Goal: Transaction & Acquisition: Purchase product/service

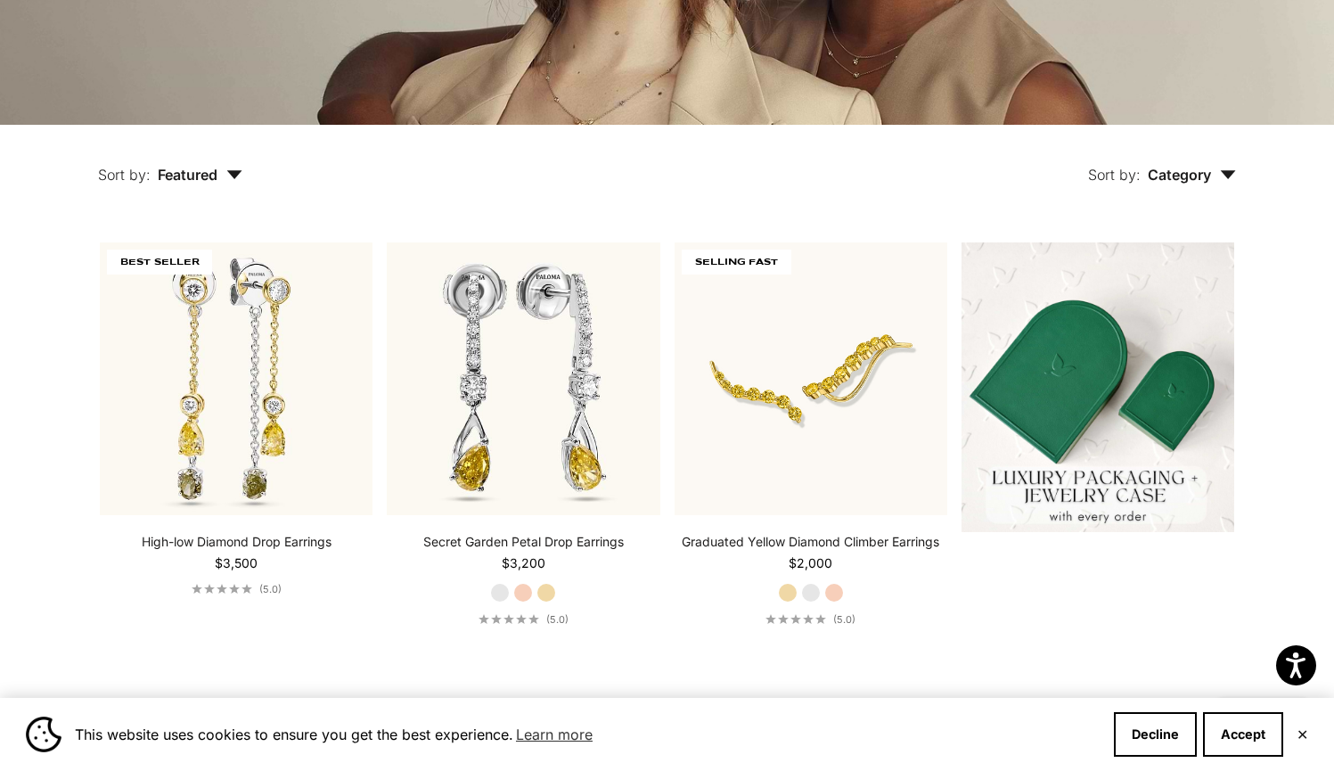
scroll to position [378, 0]
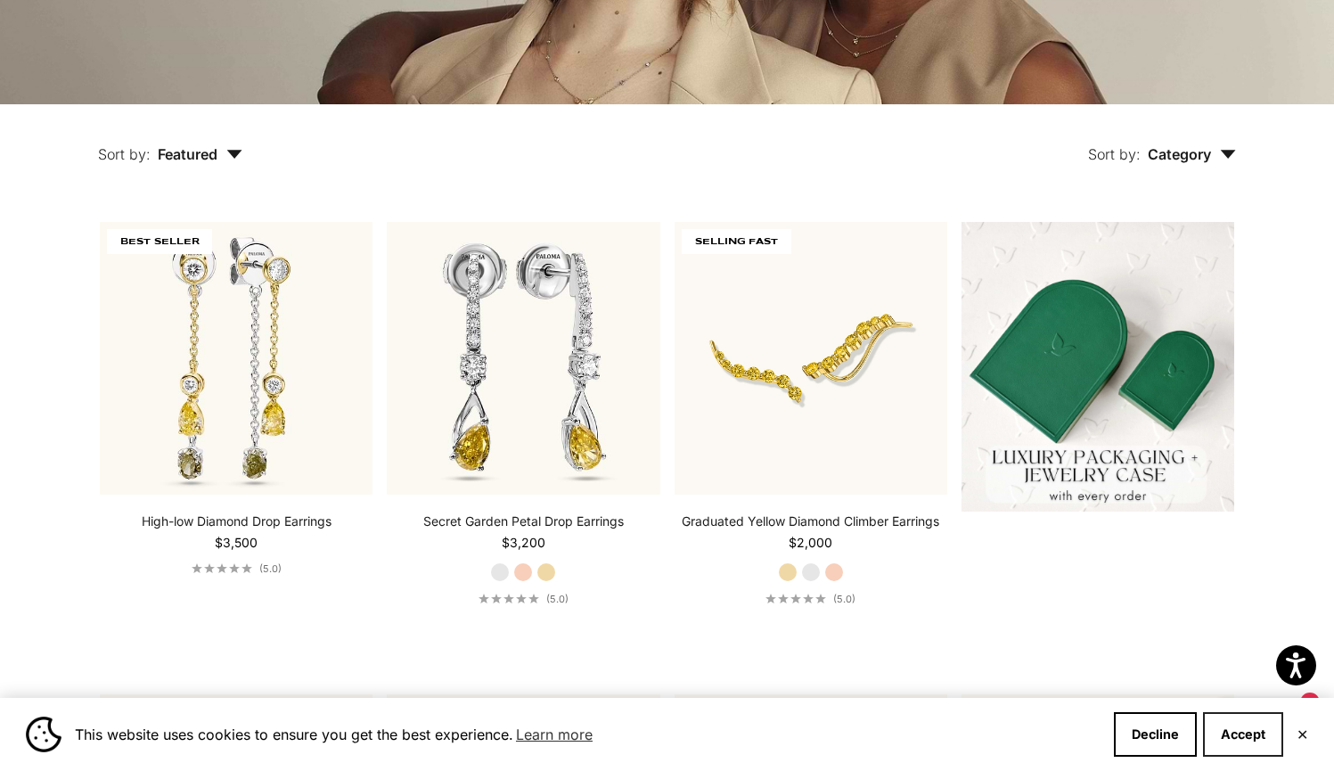
click at [1263, 736] on button "Accept" at bounding box center [1243, 734] width 80 height 45
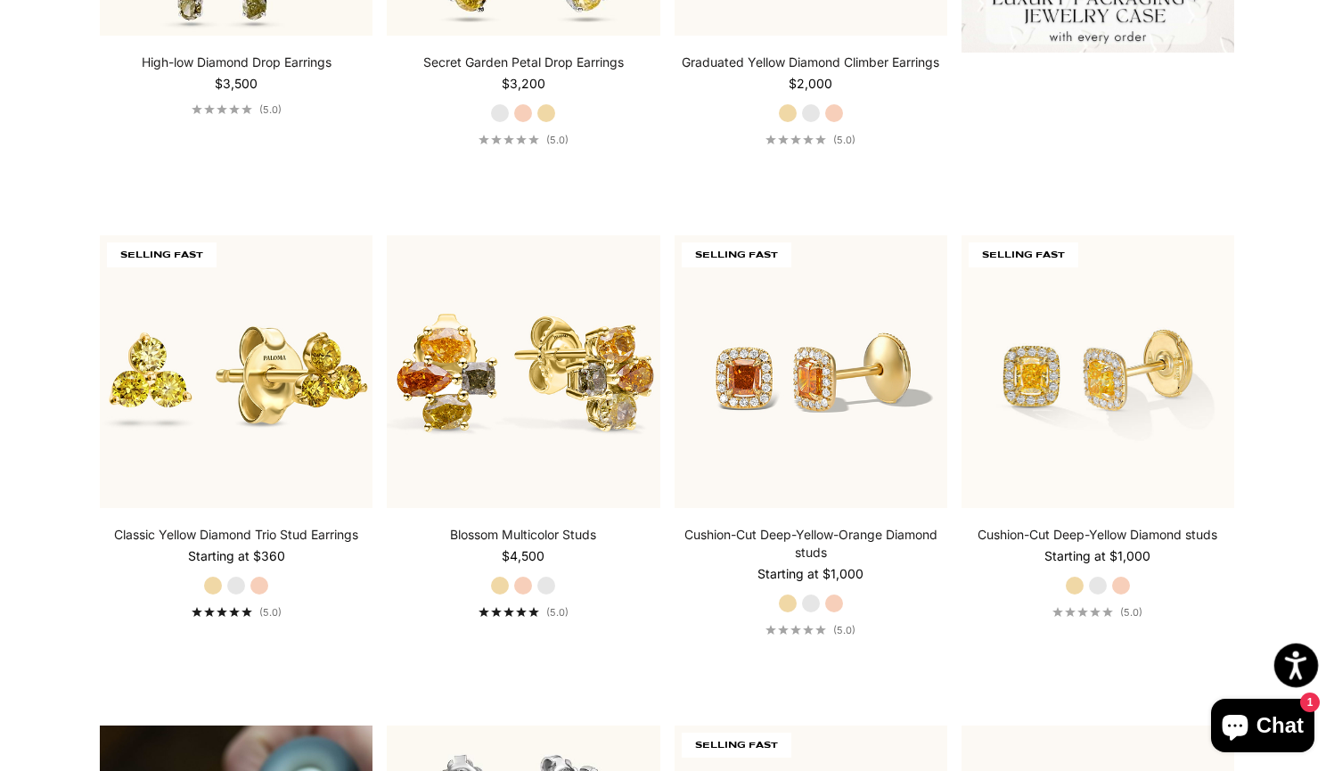
scroll to position [873, 0]
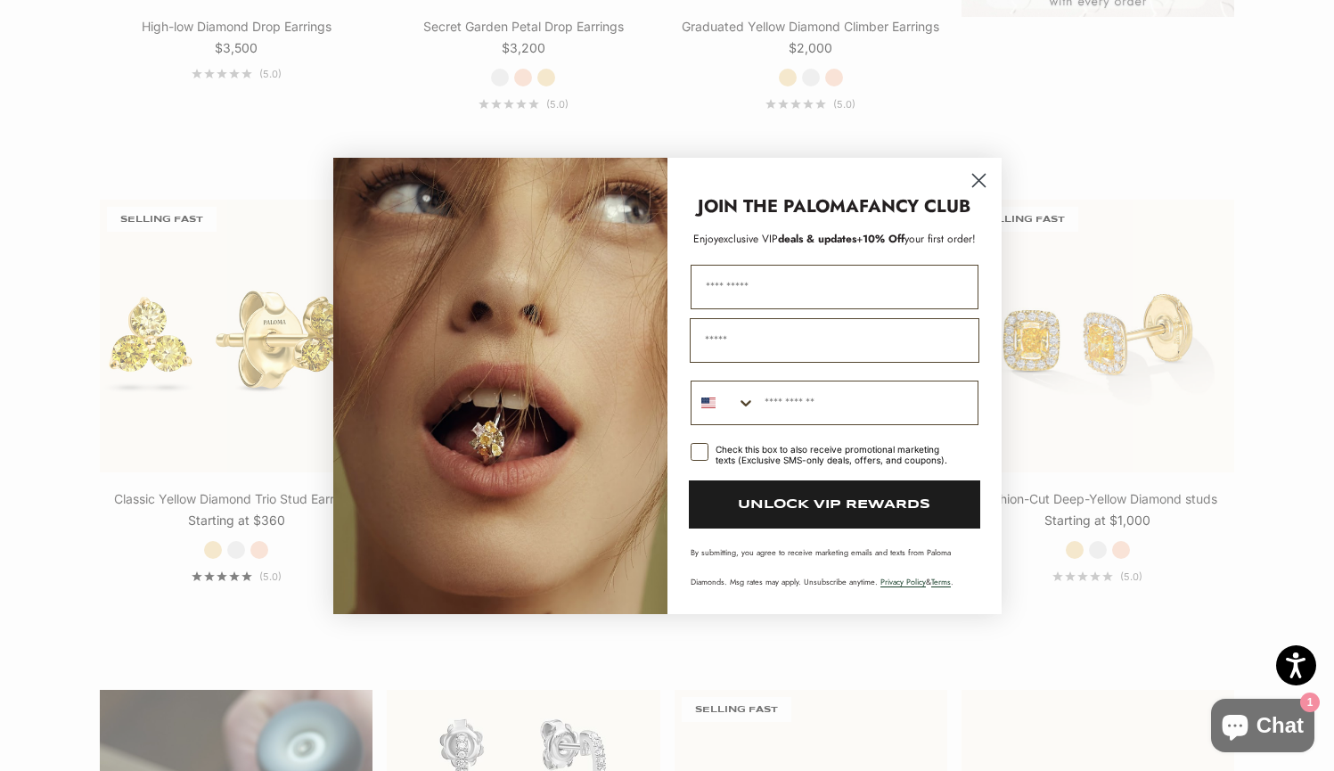
click at [978, 176] on circle "Close dialog" at bounding box center [978, 179] width 29 height 29
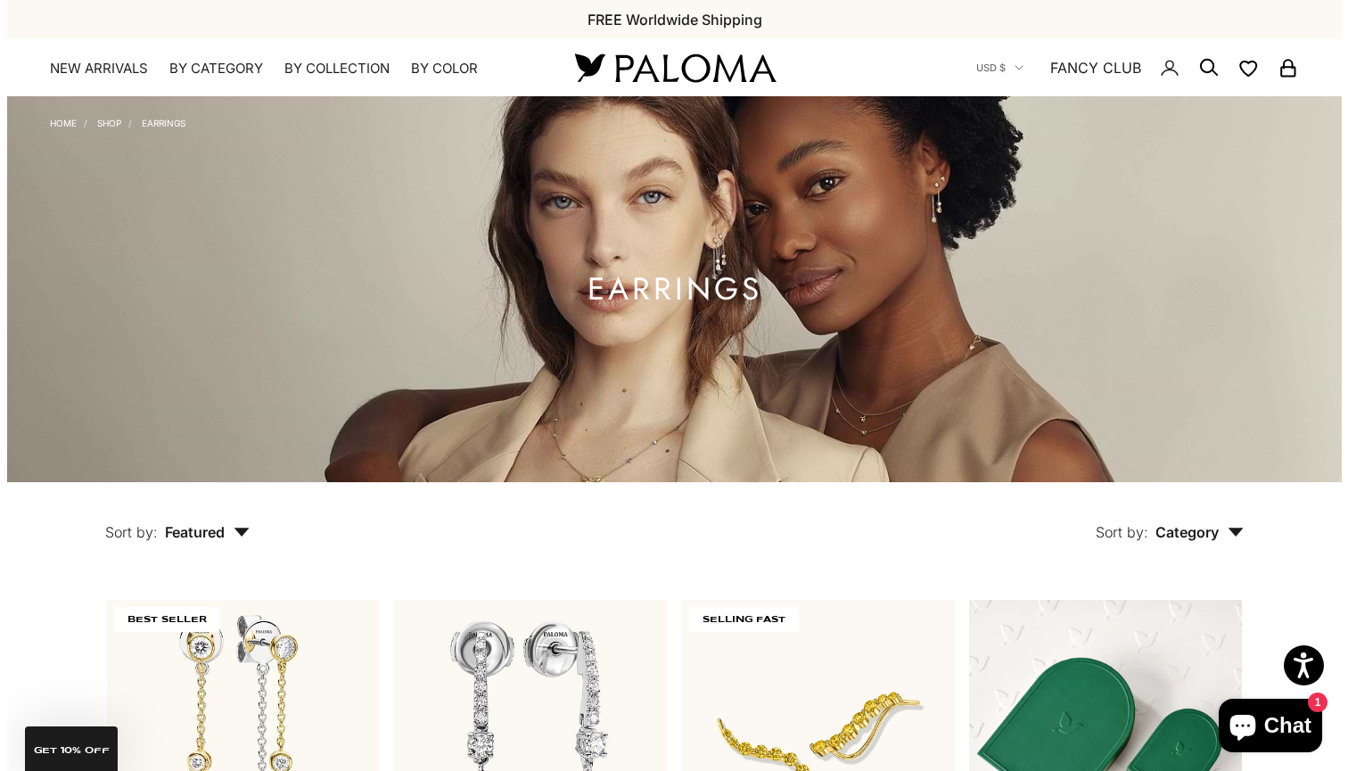
scroll to position [0, 0]
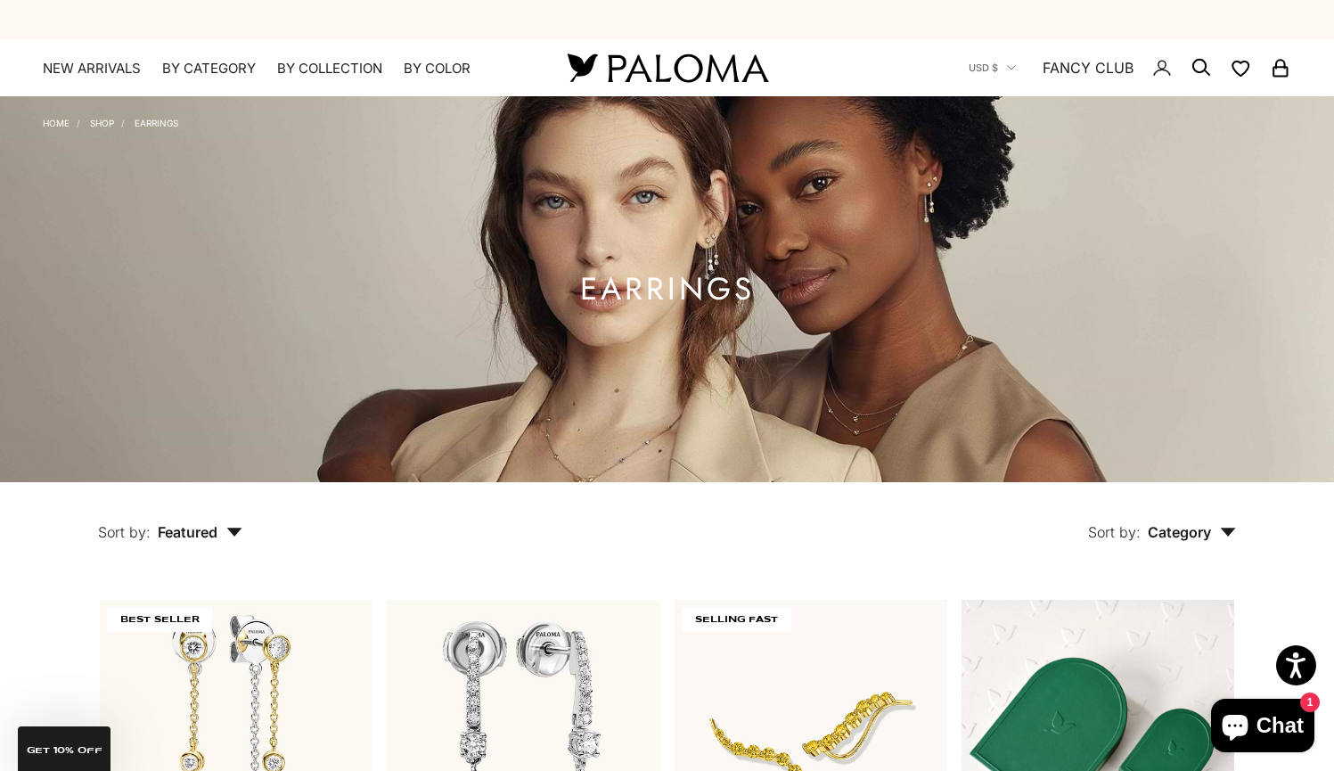
click at [1195, 65] on icon "Secondary navigation" at bounding box center [1201, 67] width 21 height 21
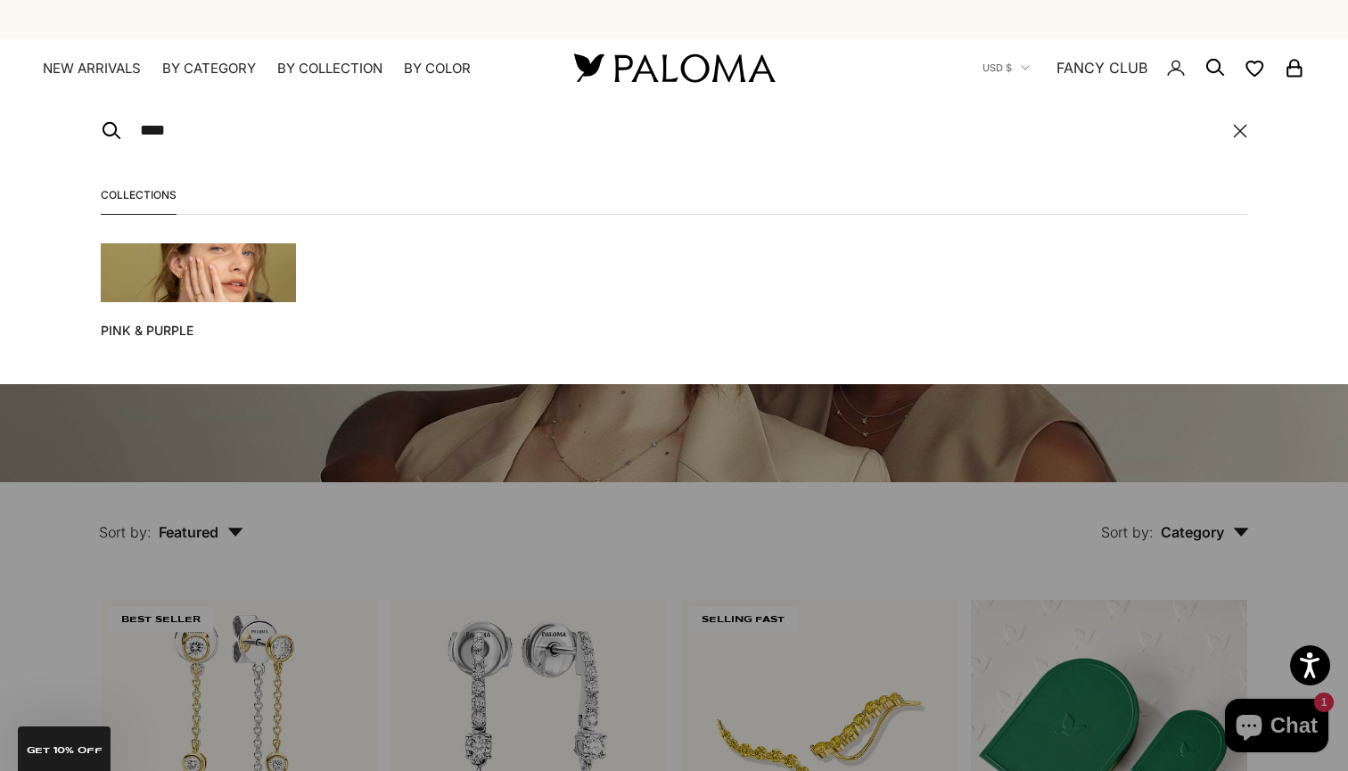
type input "****"
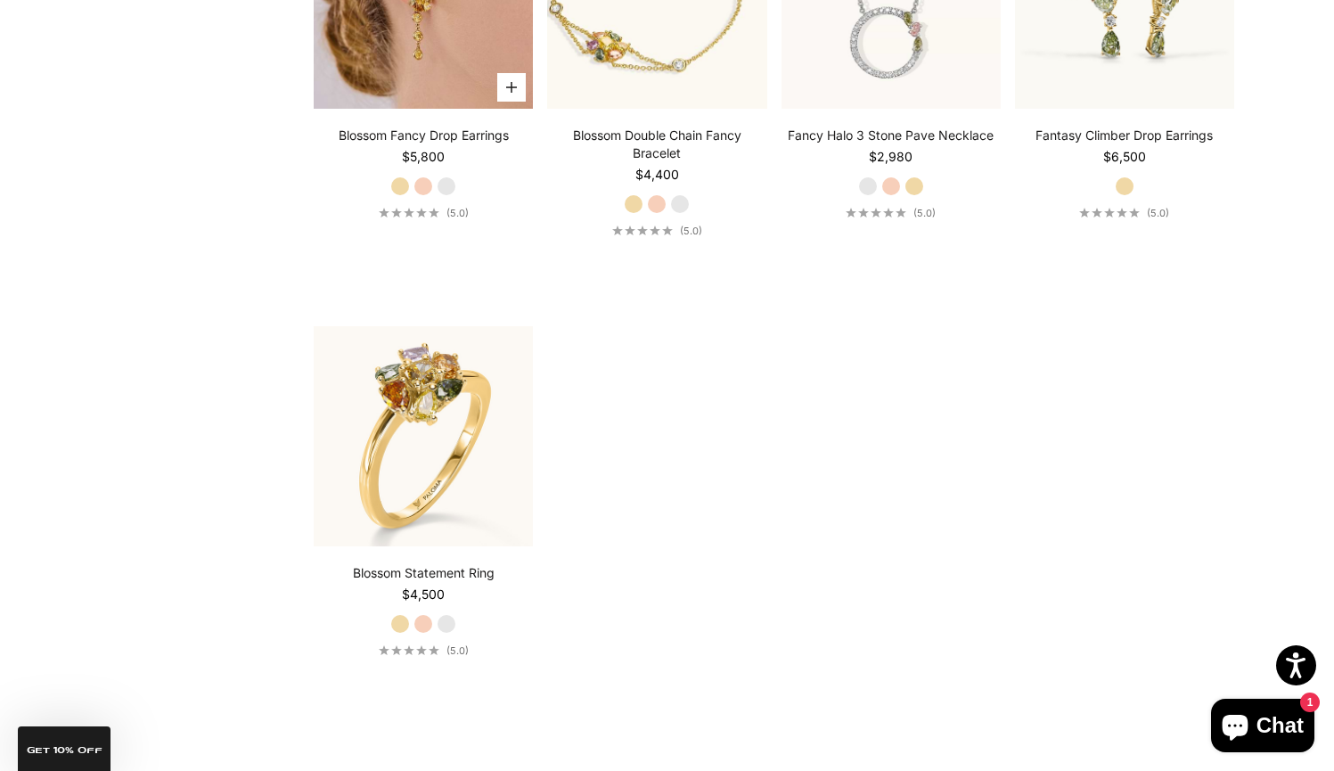
scroll to position [529, 0]
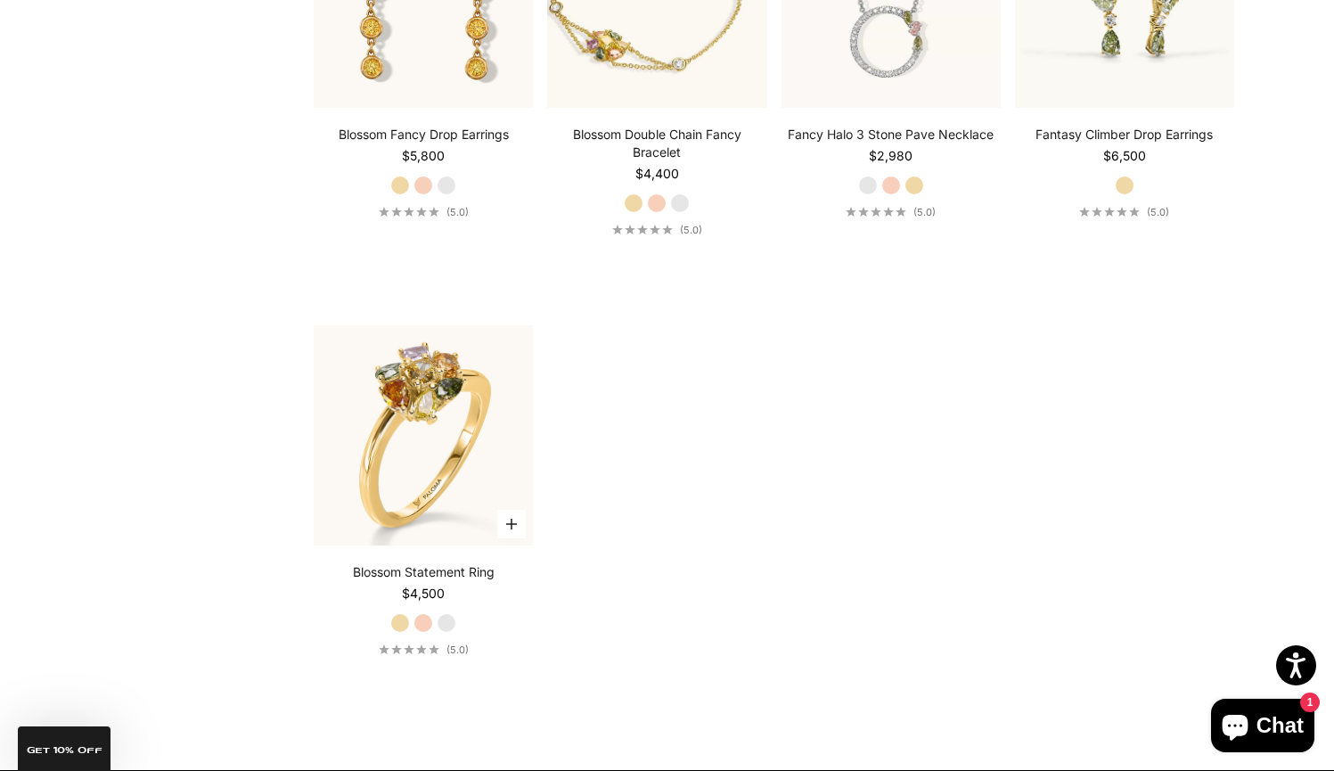
click at [421, 625] on label "Rose Gold" at bounding box center [424, 623] width 20 height 20
click at [406, 624] on label "Yellow Gold" at bounding box center [400, 623] width 20 height 20
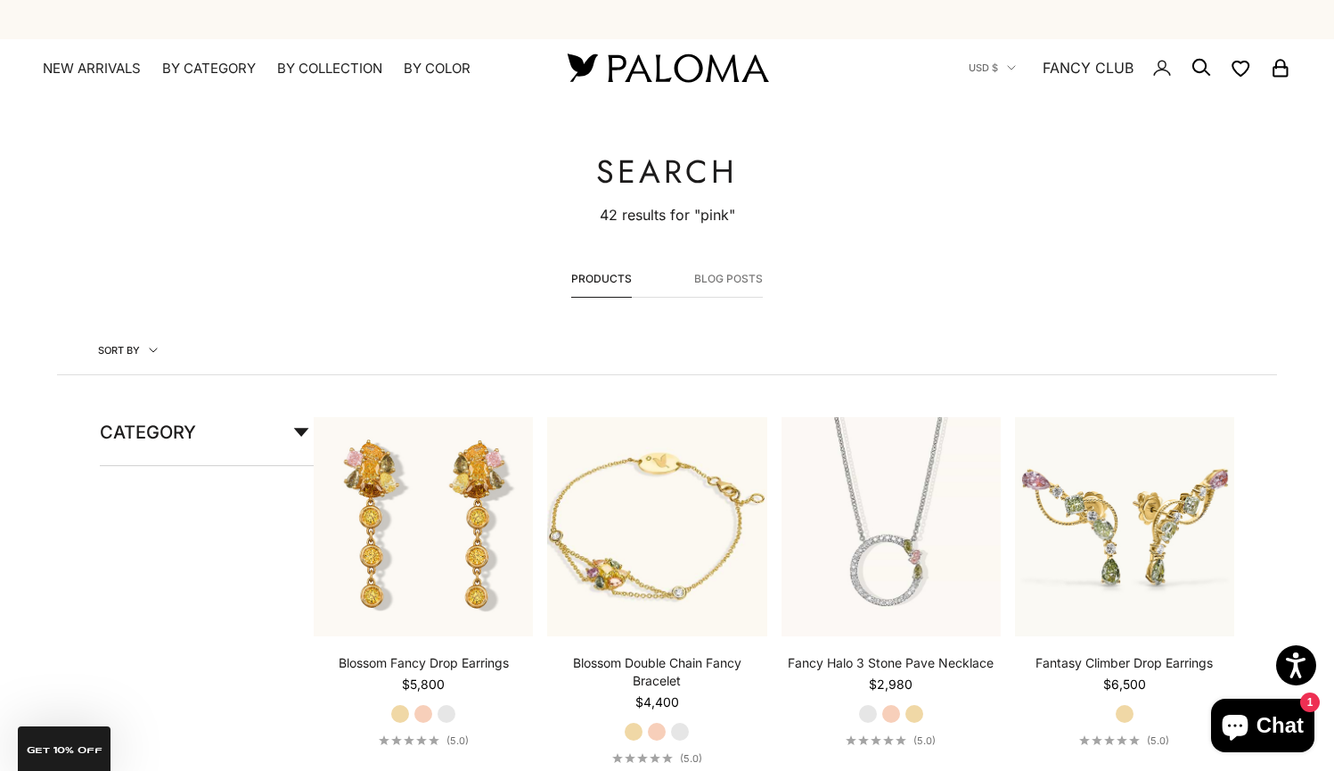
scroll to position [0, 0]
click at [689, 73] on img at bounding box center [668, 67] width 214 height 37
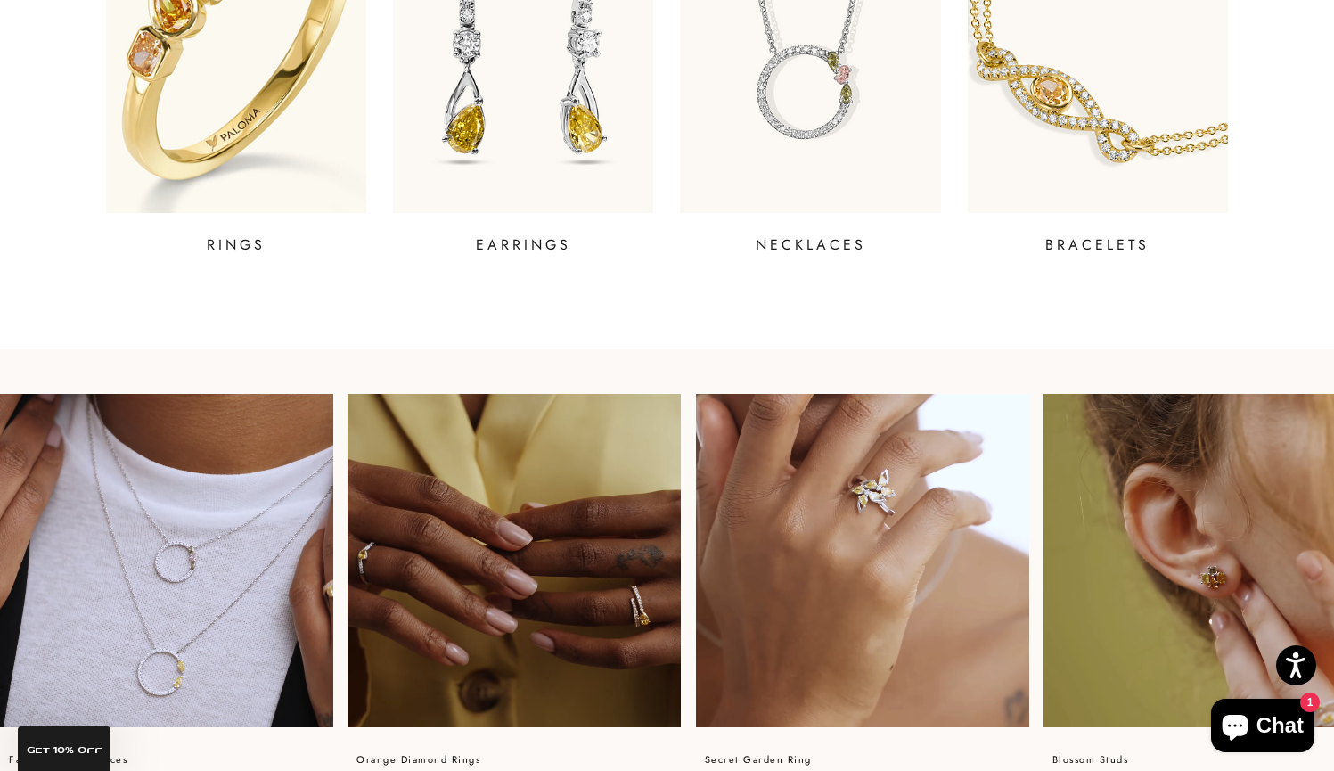
scroll to position [896, 0]
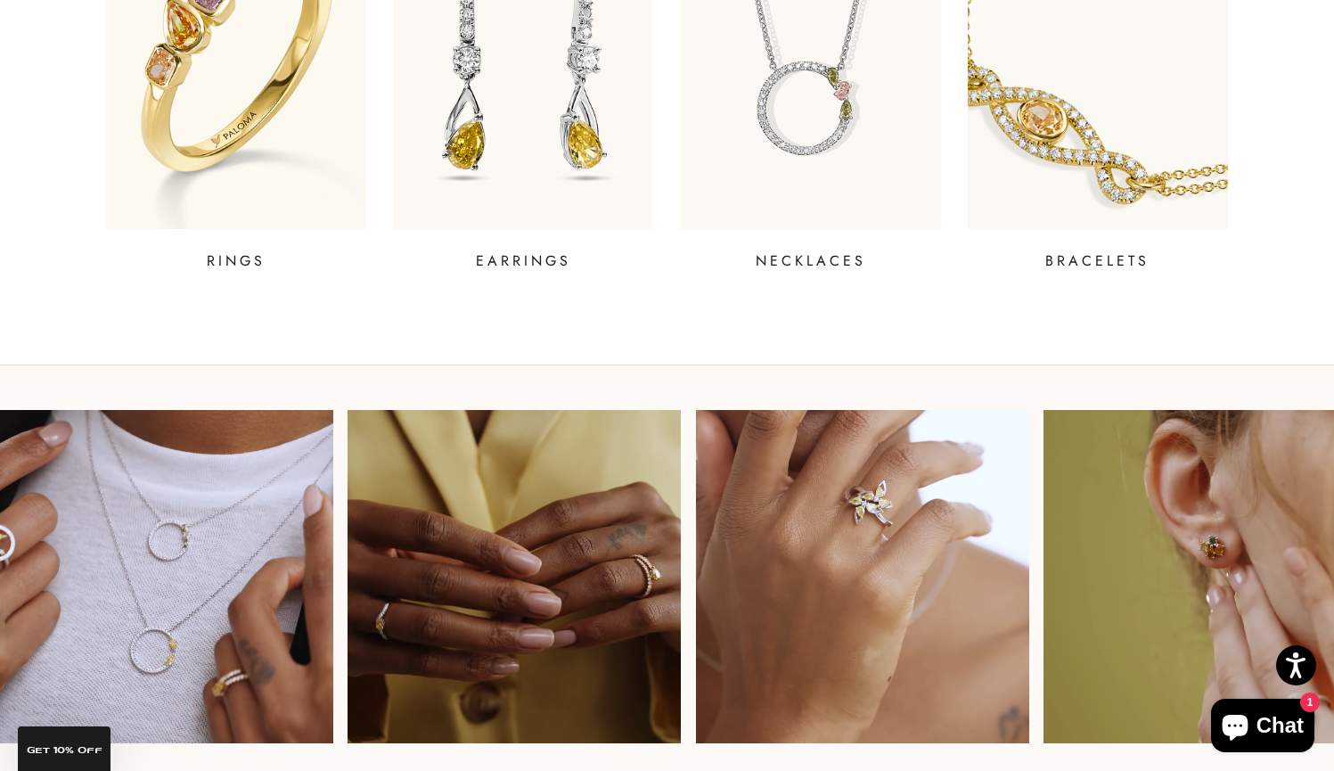
click at [1025, 104] on img at bounding box center [1097, 51] width 313 height 428
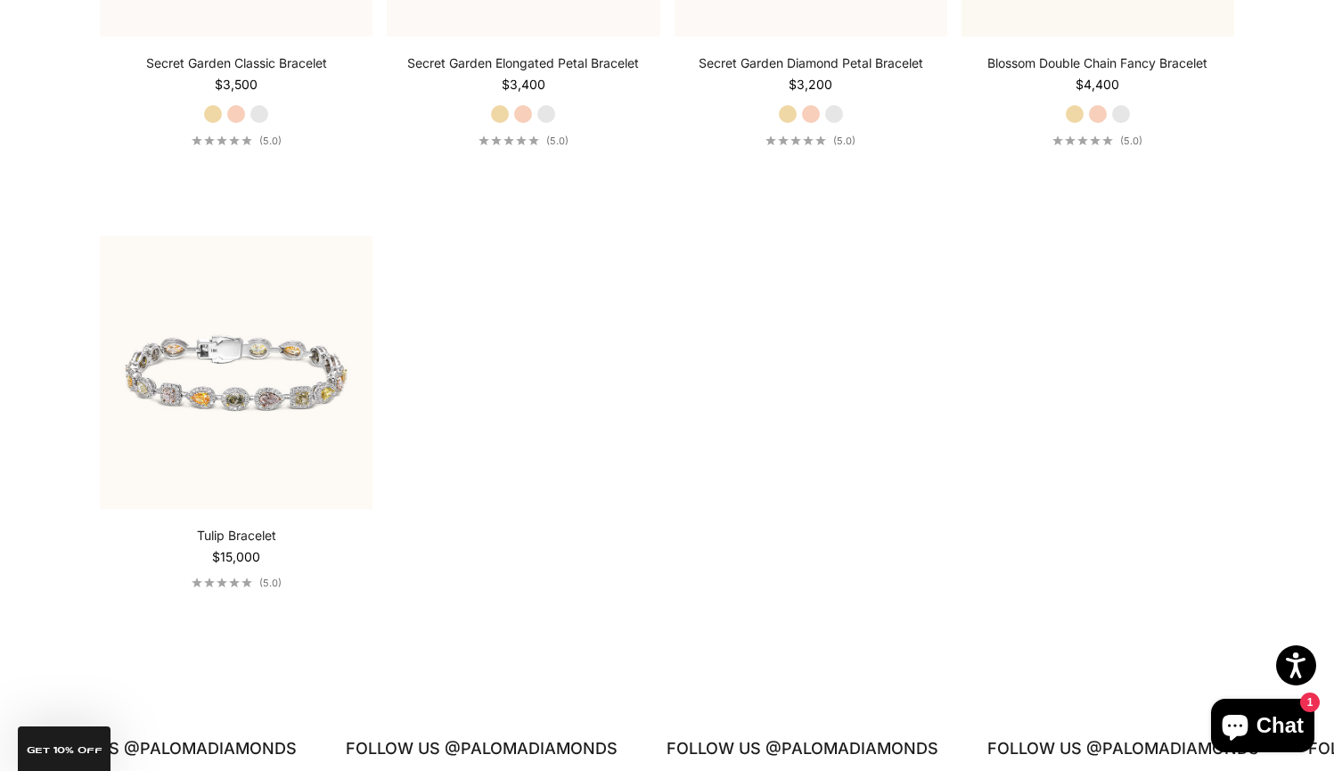
scroll to position [1321, 0]
